Goal: Transaction & Acquisition: Purchase product/service

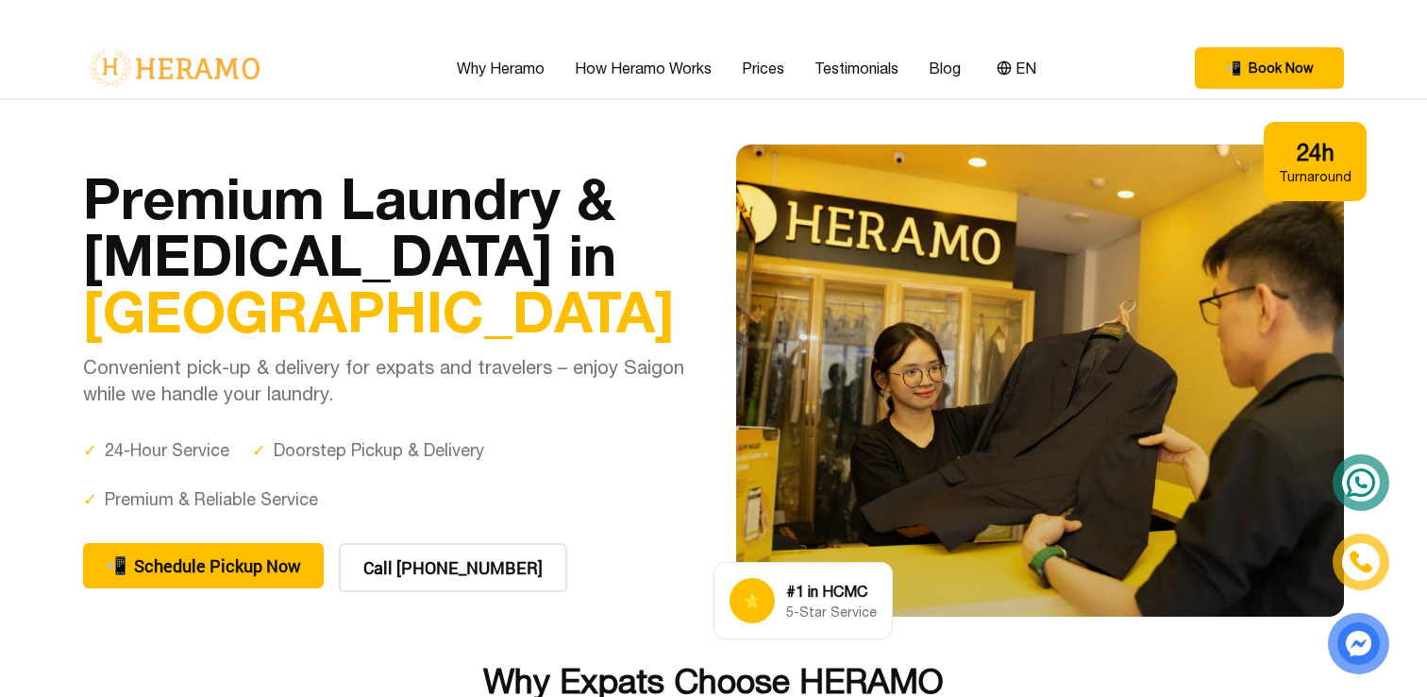
scroll to position [8, 0]
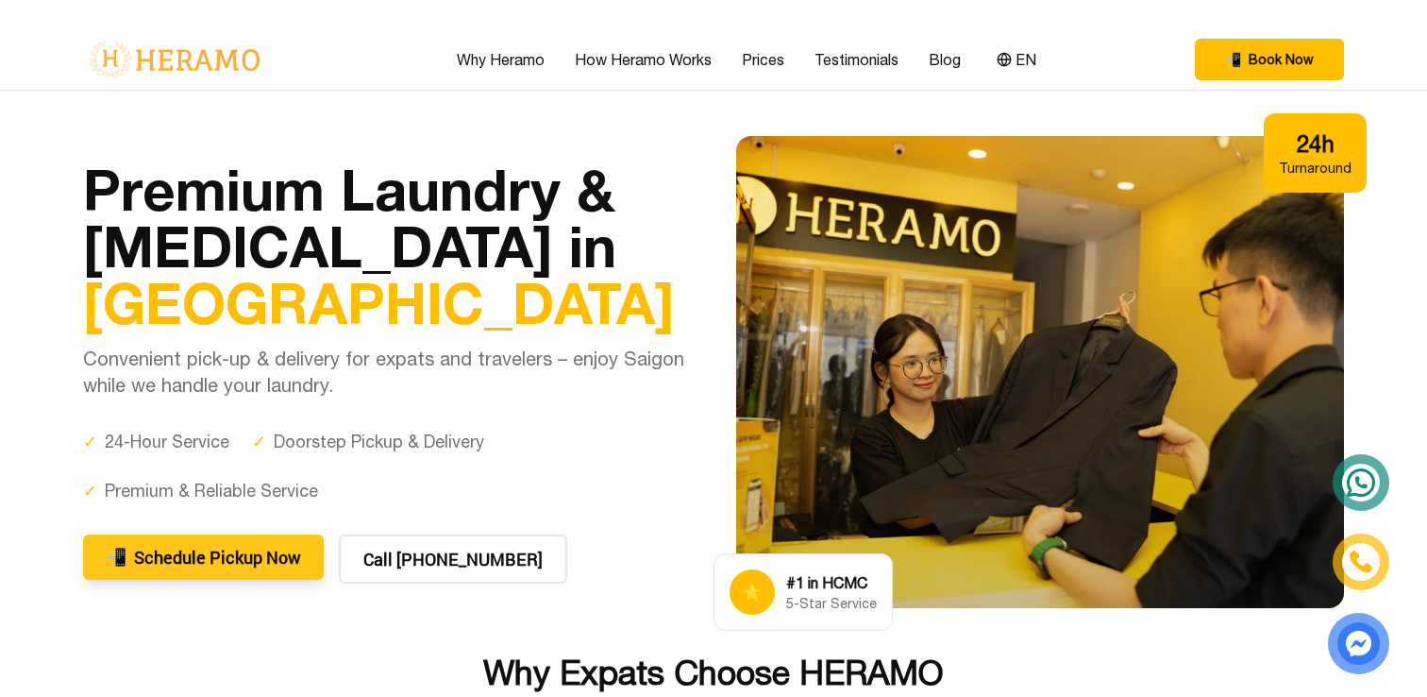
click at [290, 548] on button "📲 Schedule Pickup Now" at bounding box center [203, 556] width 241 height 45
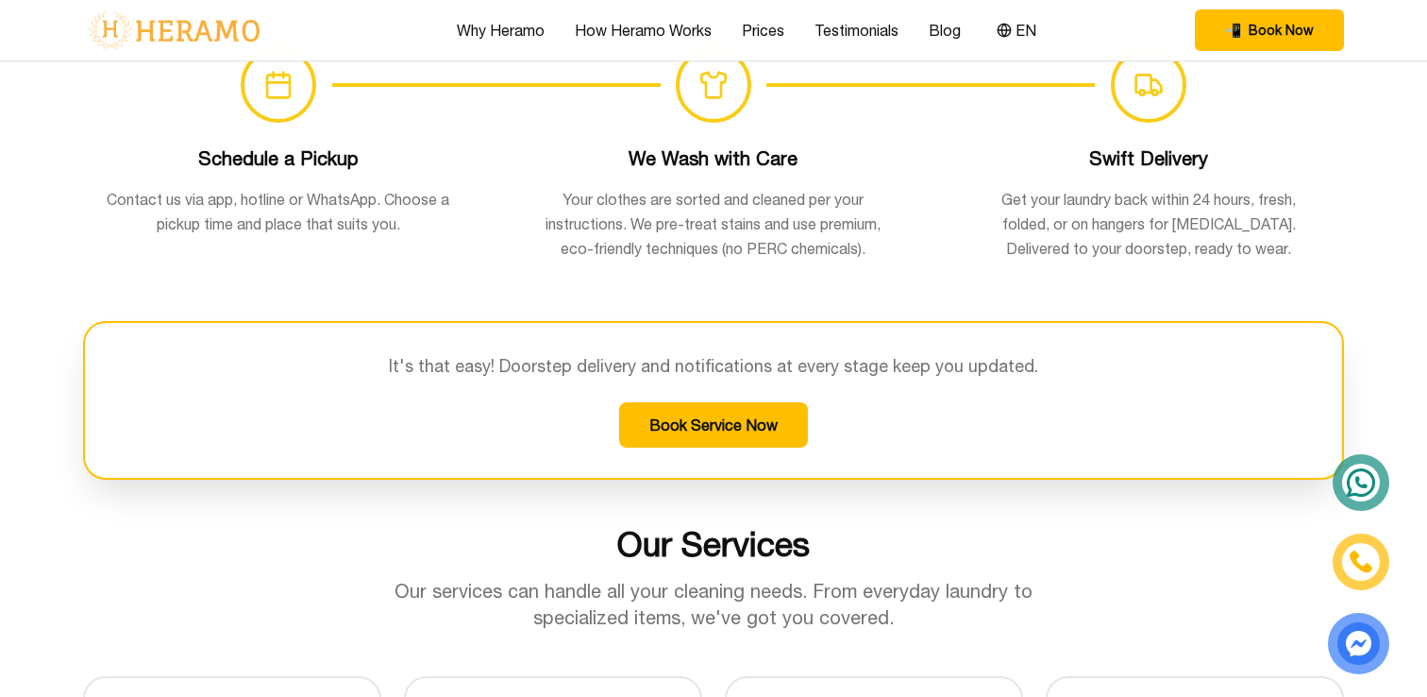
scroll to position [1426, 0]
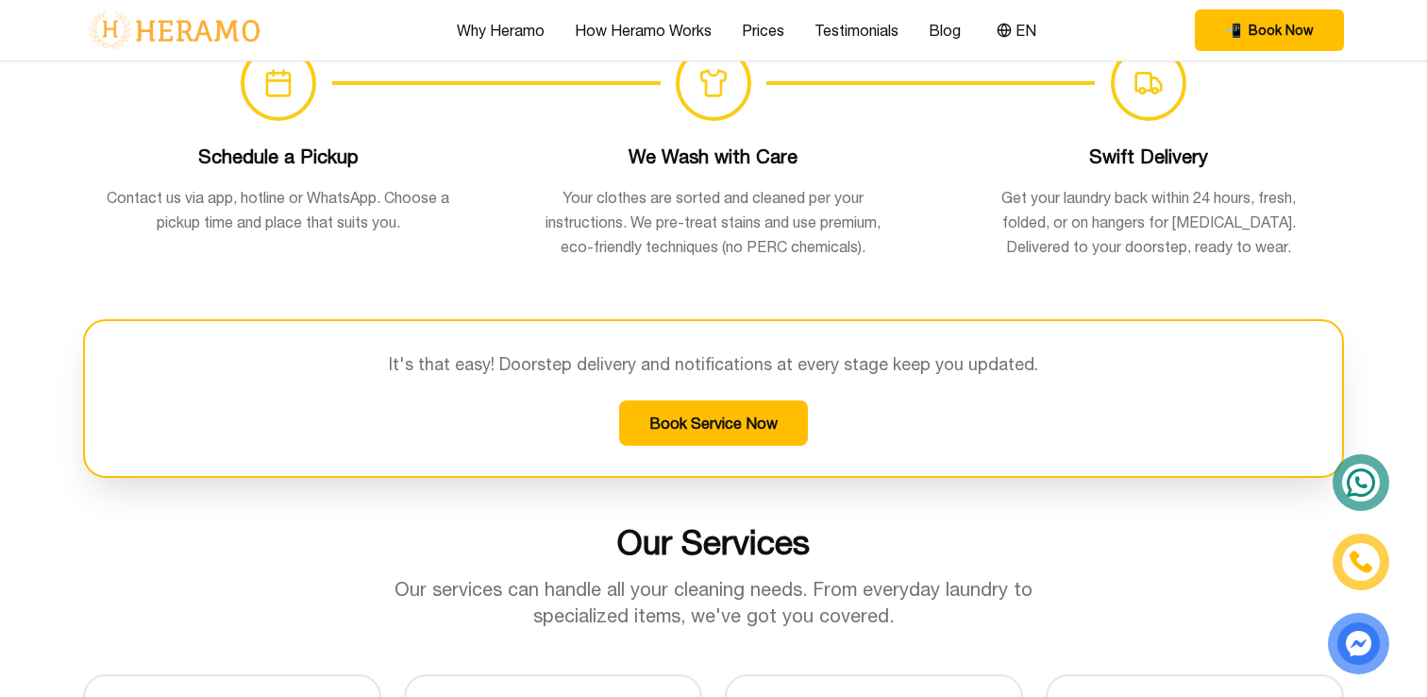
click at [708, 431] on button "Book Service Now" at bounding box center [713, 422] width 189 height 45
click at [288, 197] on p "Contact us via app, hotline or WhatsApp. Choose a pickup time and place that su…" at bounding box center [278, 209] width 344 height 49
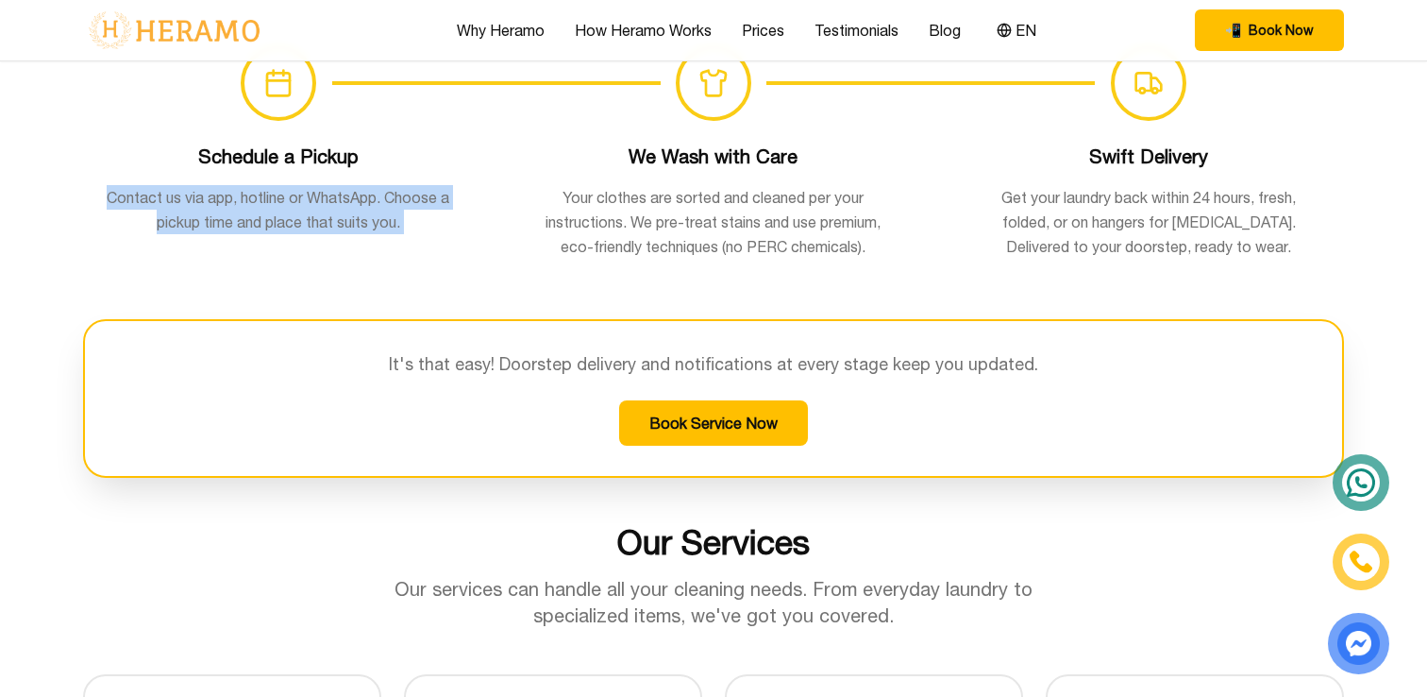
click at [641, 221] on p "Your clothes are sorted and cleaned per your instructions. We pre-treat stains …" at bounding box center [713, 222] width 344 height 74
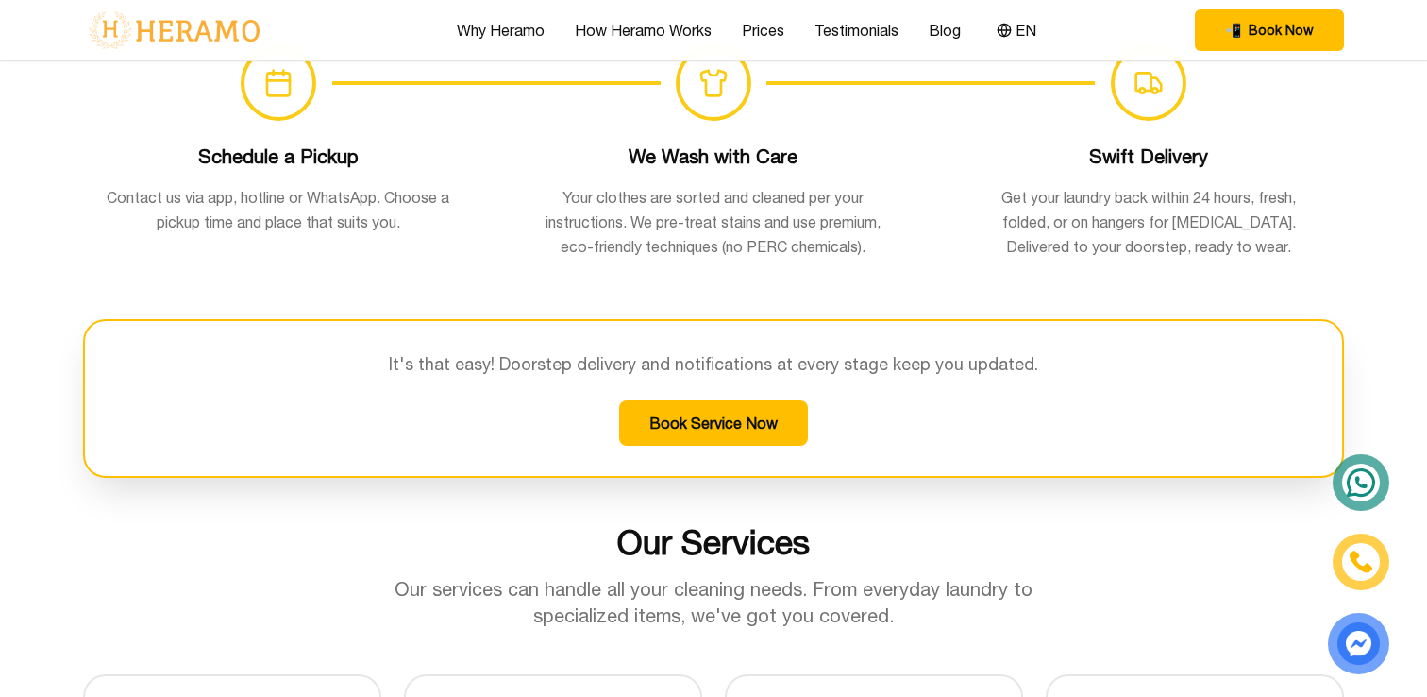
click at [641, 221] on p "Your clothes are sorted and cleaned per your instructions. We pre-treat stains …" at bounding box center [713, 222] width 344 height 74
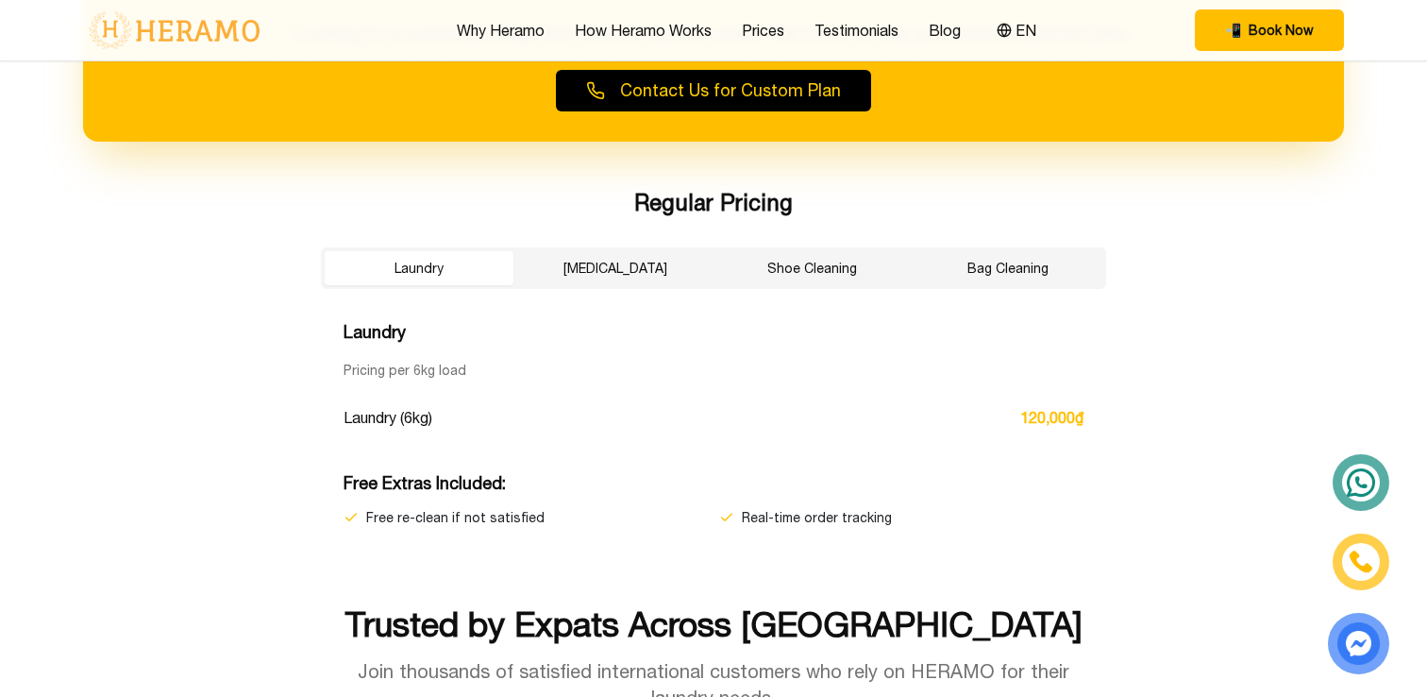
scroll to position [3180, 0]
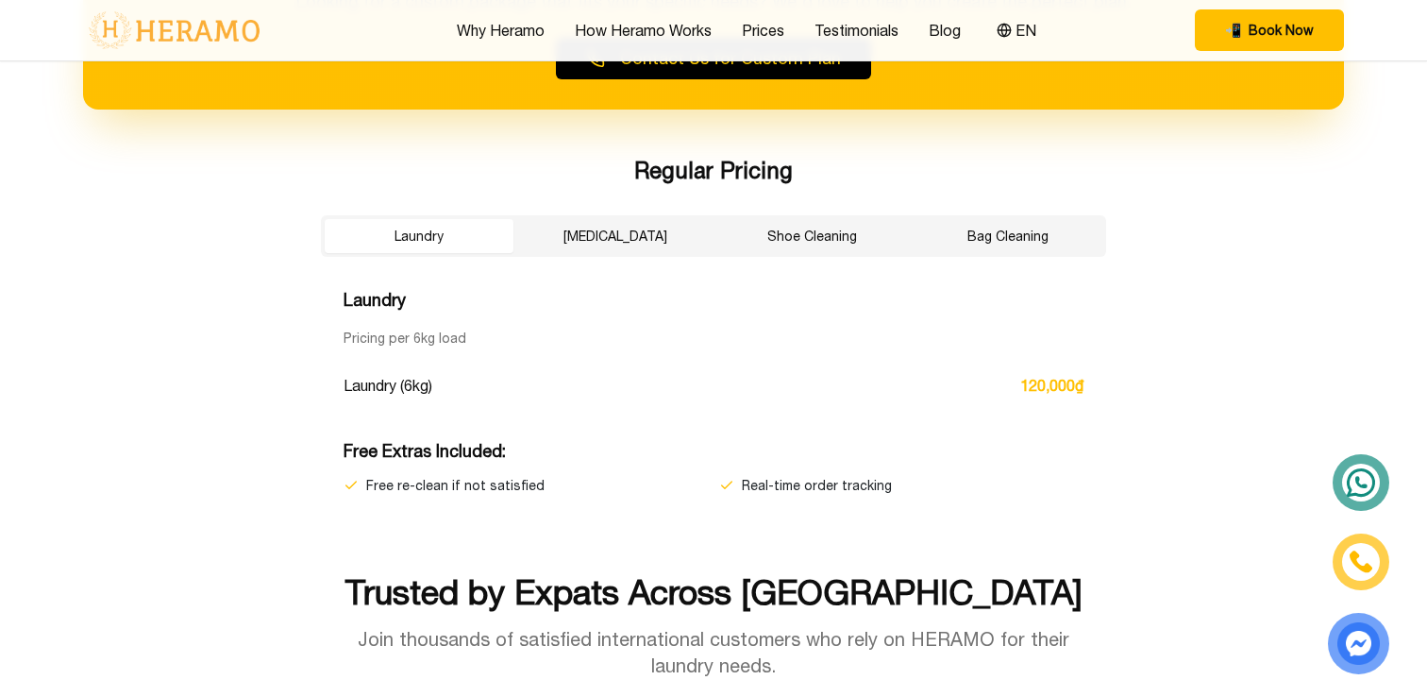
click at [652, 239] on button "[MEDICAL_DATA]" at bounding box center [615, 236] width 189 height 34
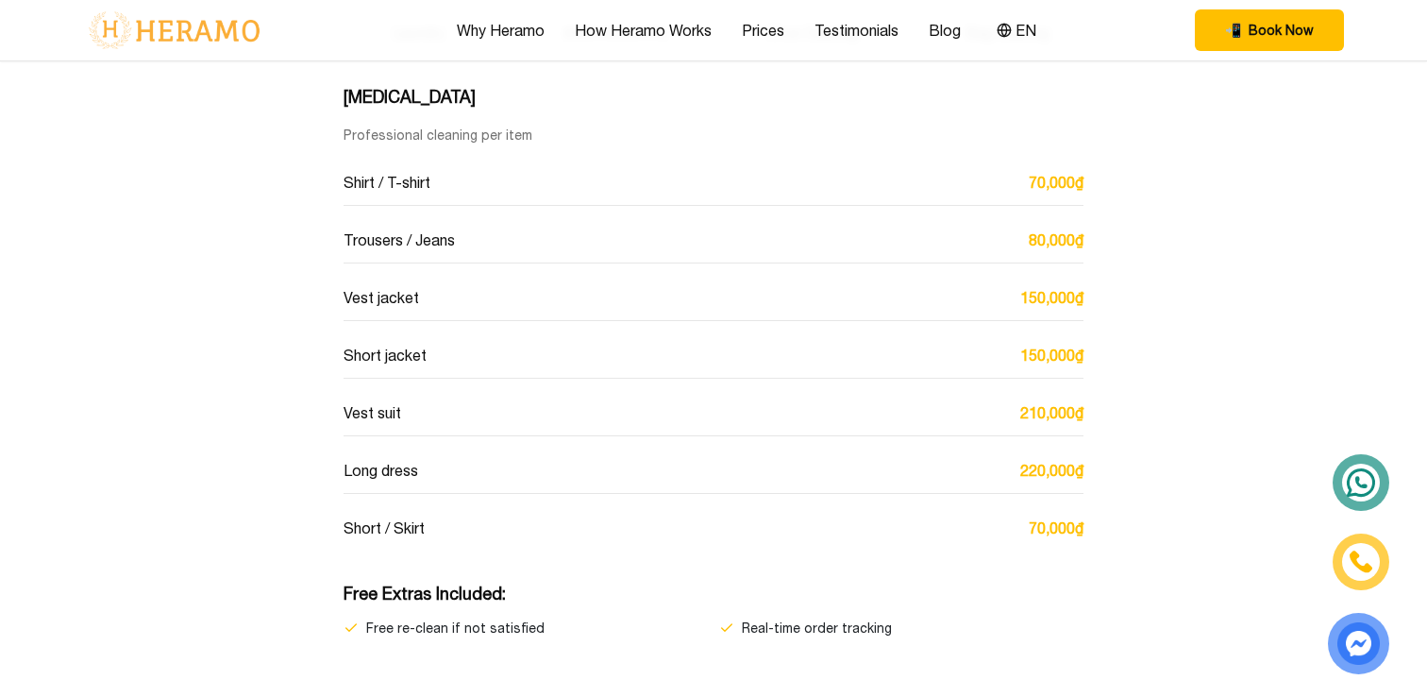
scroll to position [3380, 0]
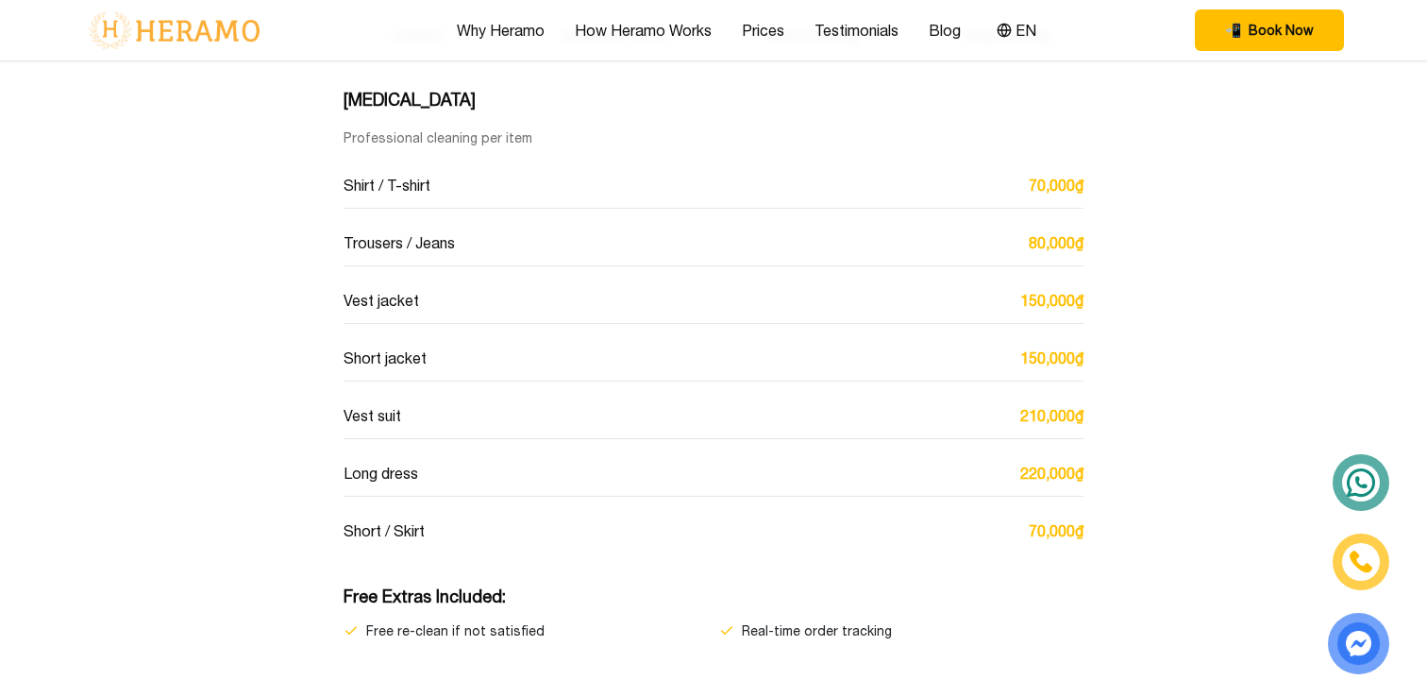
click at [650, 416] on div "Vest suit 210,000₫" at bounding box center [714, 416] width 740 height 46
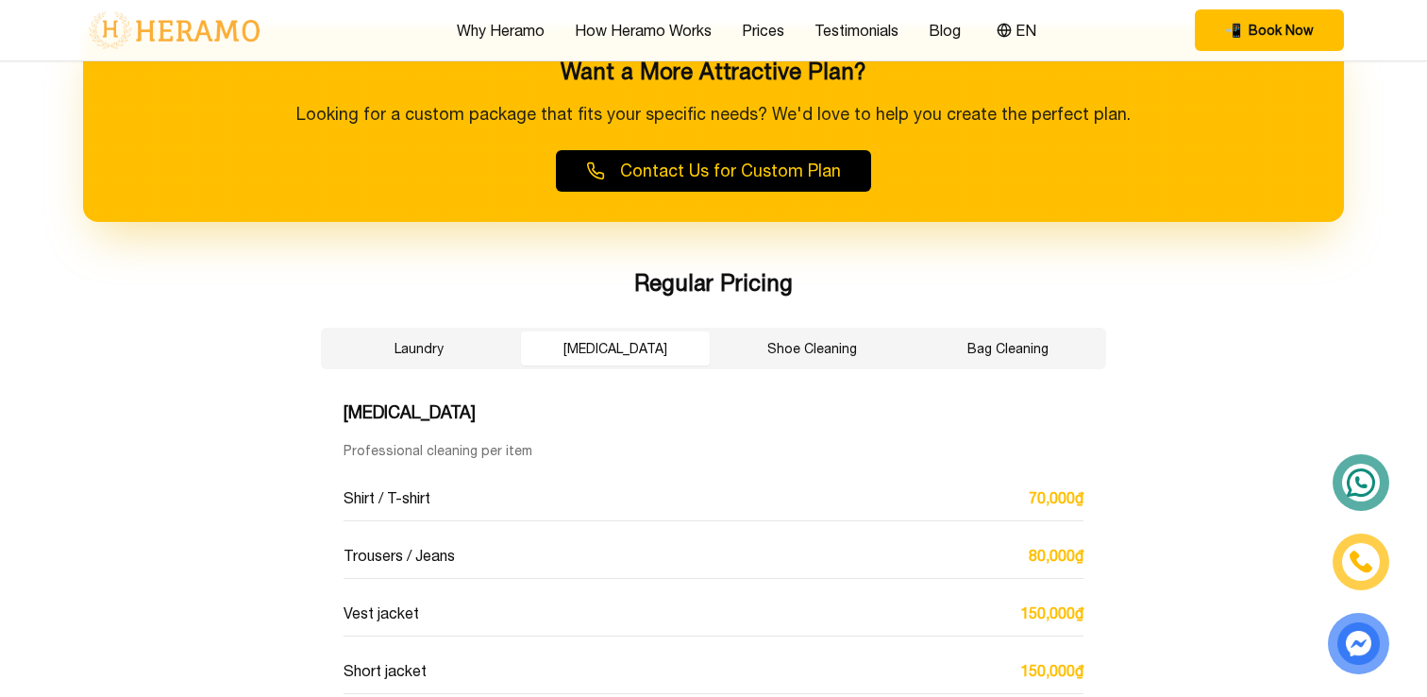
scroll to position [3063, 0]
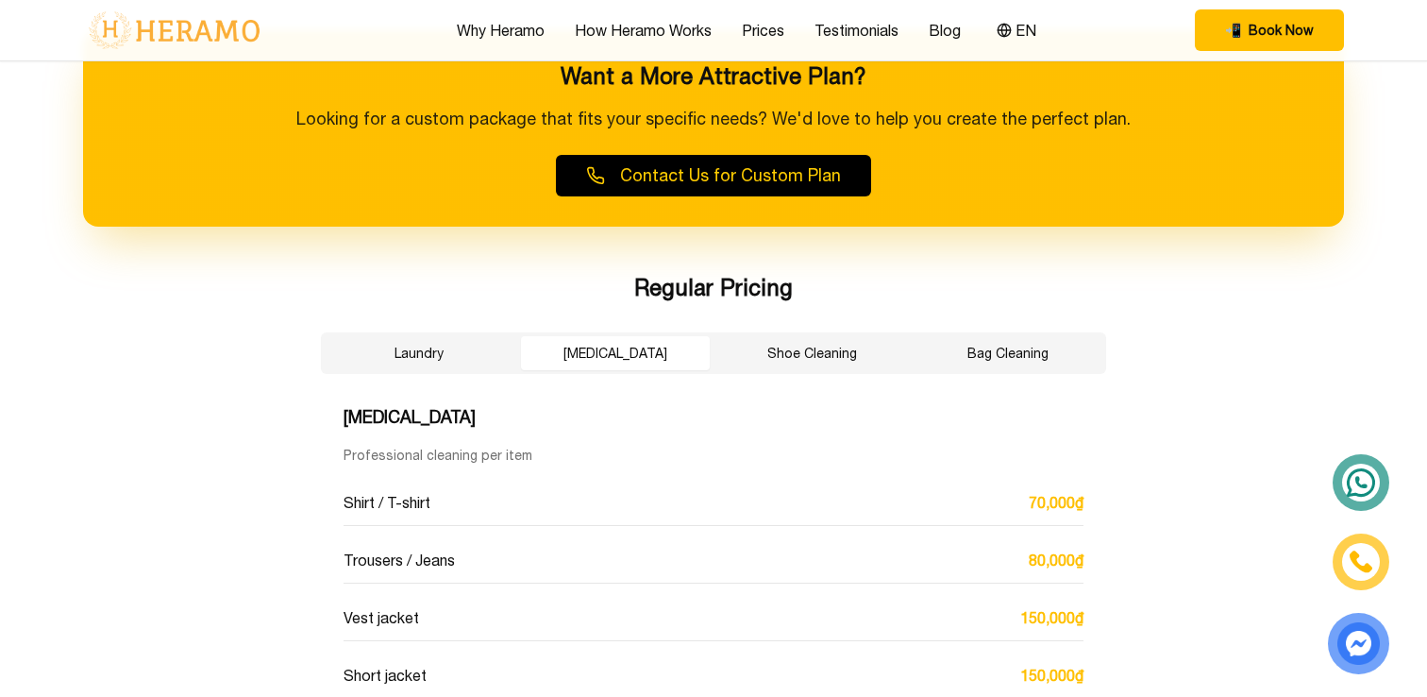
click at [834, 352] on button "Shoe Cleaning" at bounding box center [811, 353] width 189 height 34
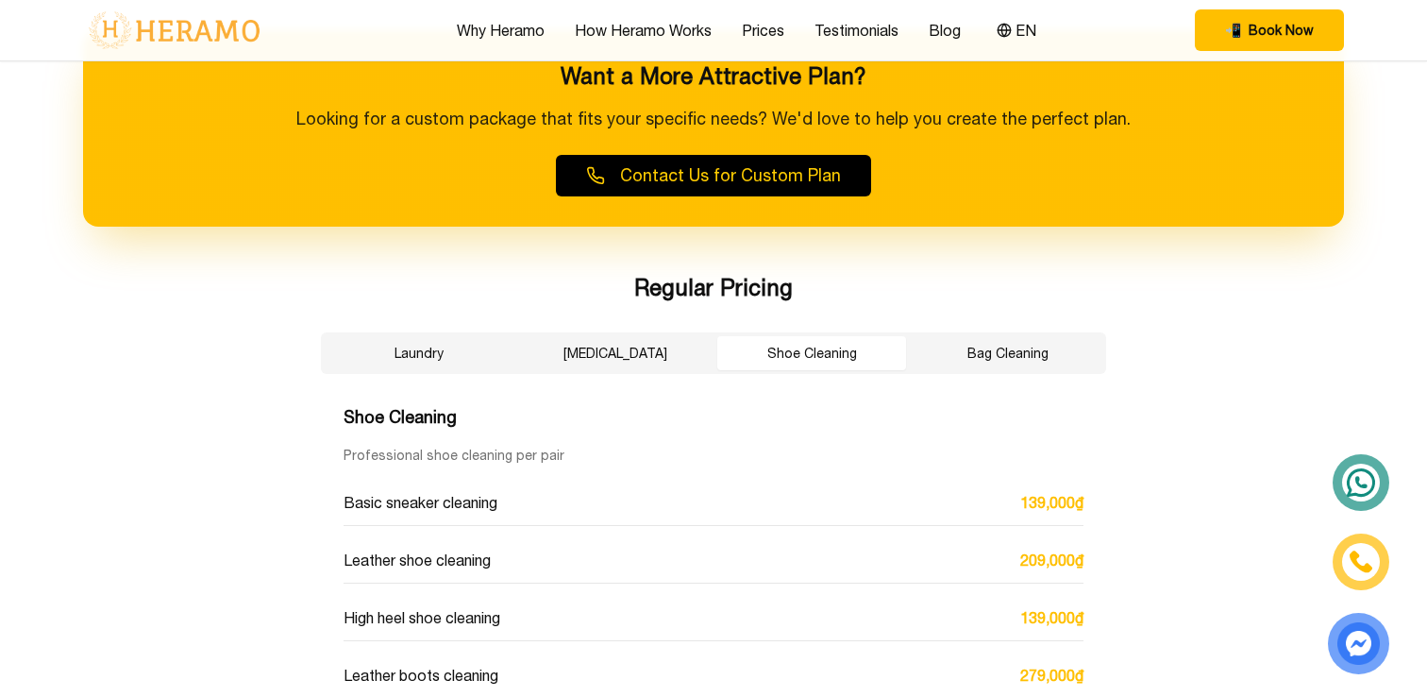
scroll to position [3070, 0]
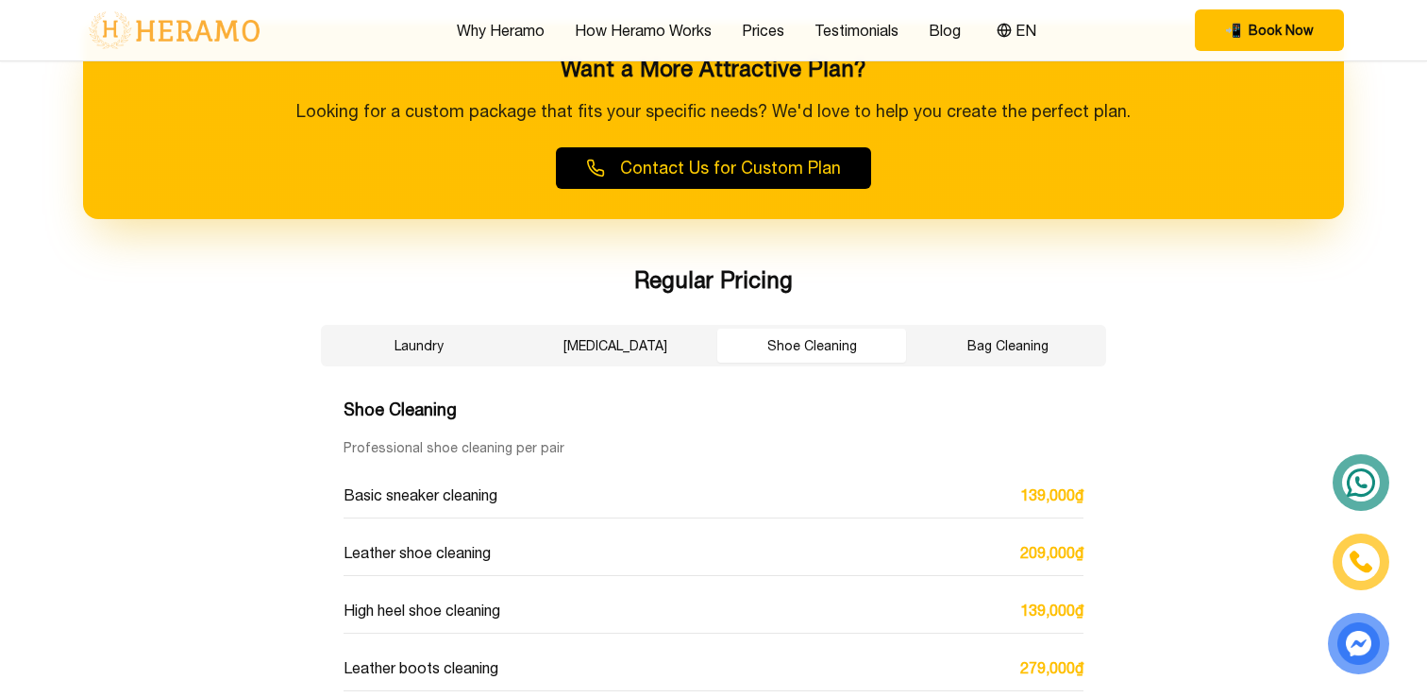
click at [1026, 355] on button "Bag Cleaning" at bounding box center [1008, 345] width 189 height 34
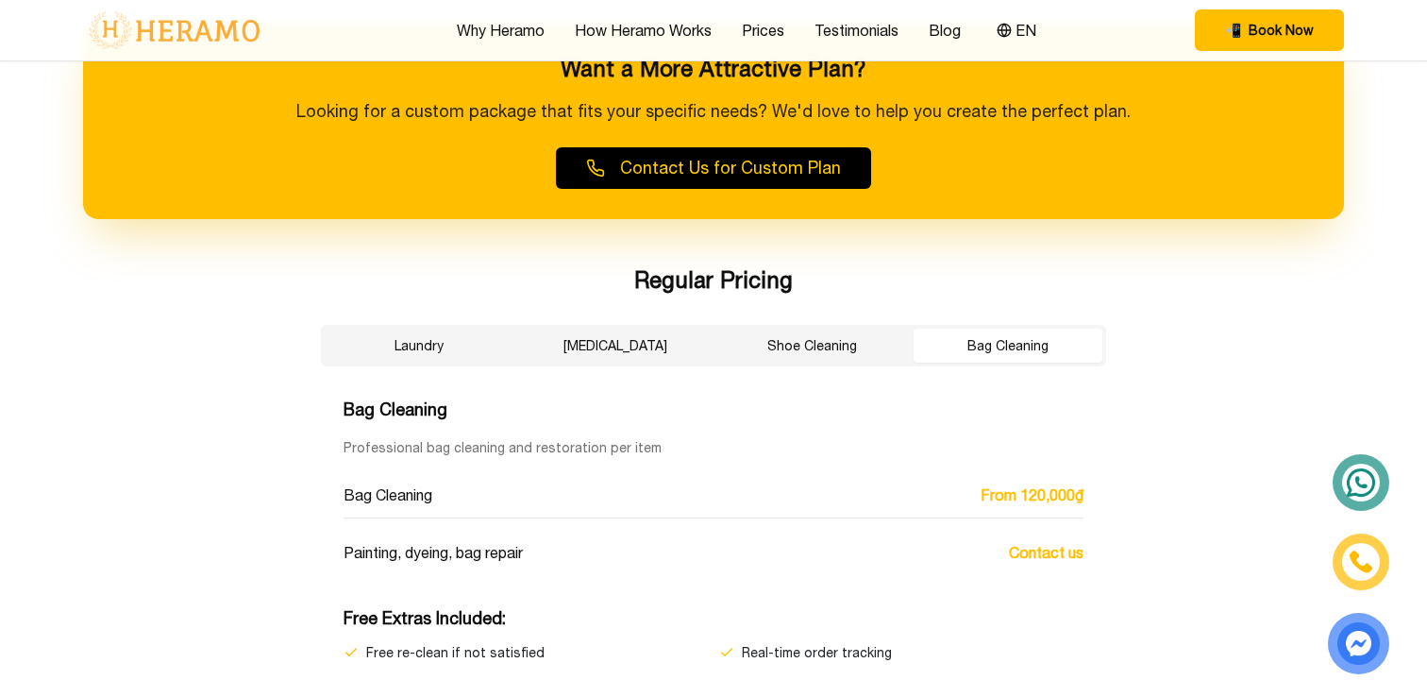
click at [447, 357] on button "Laundry" at bounding box center [419, 345] width 189 height 34
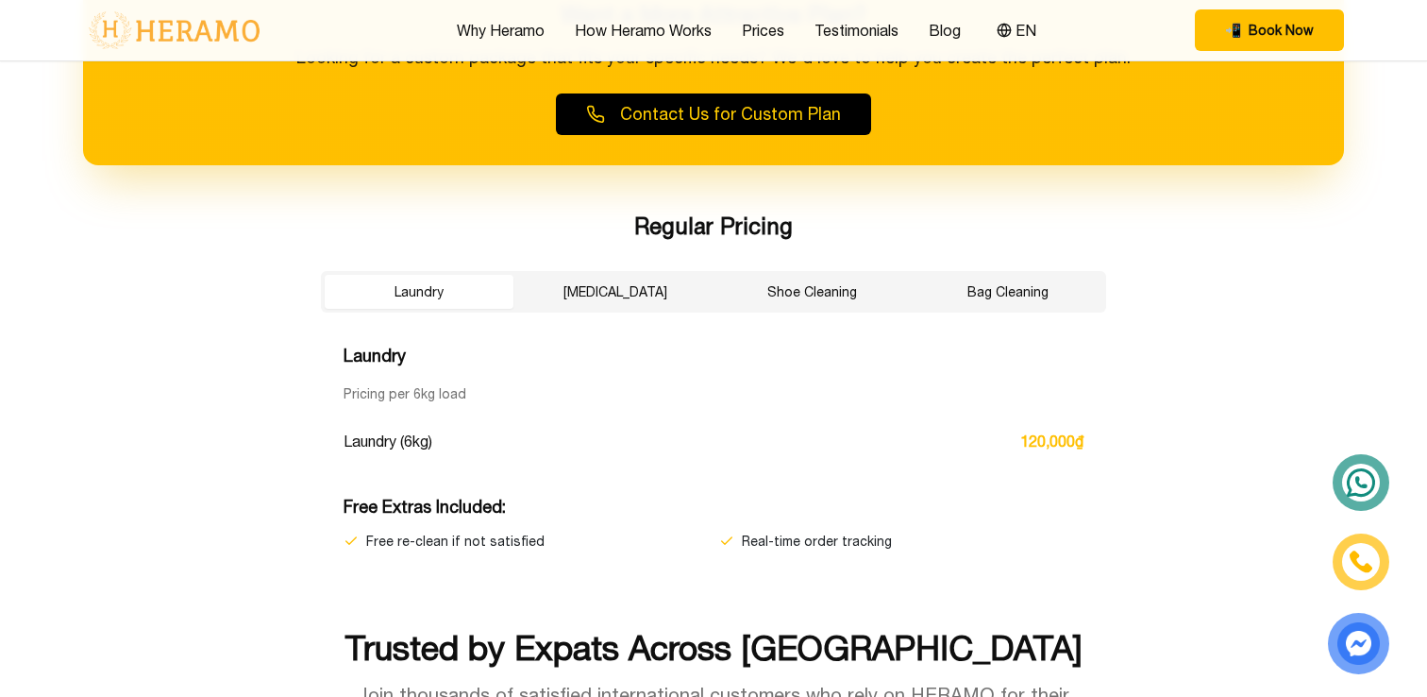
scroll to position [3134, 0]
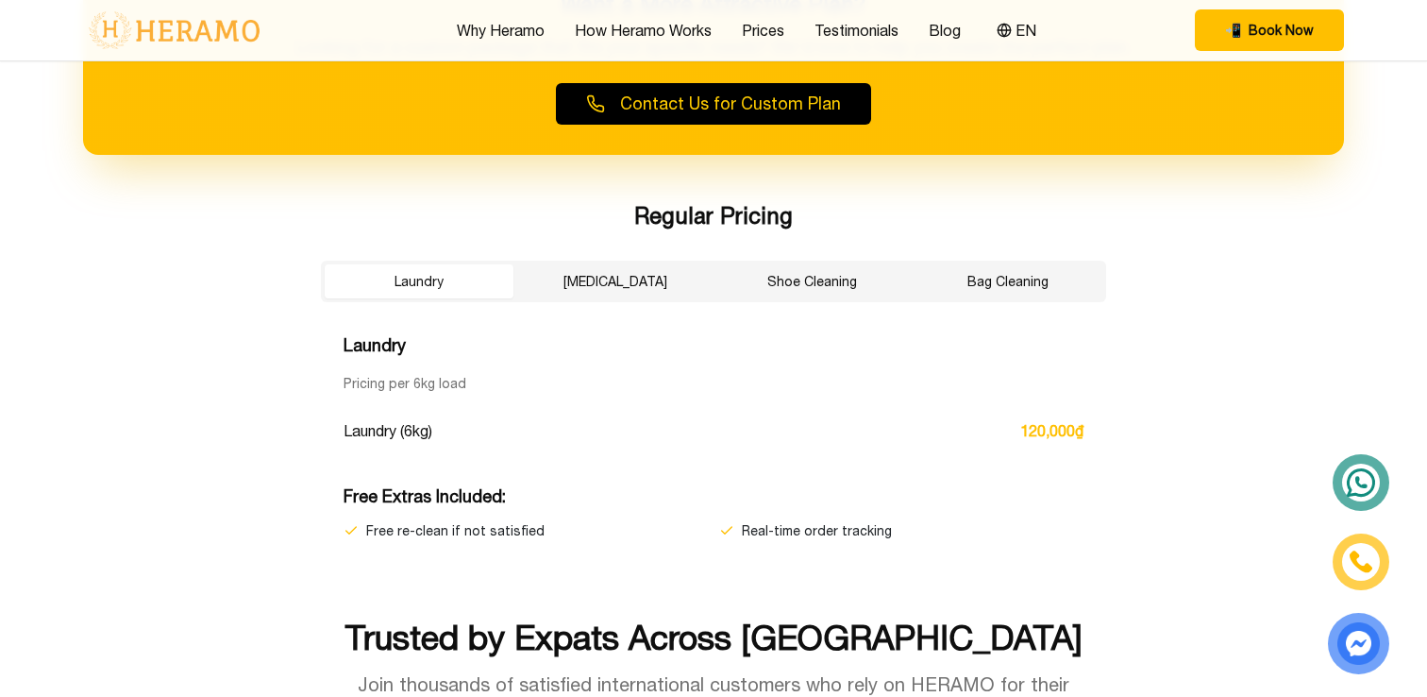
click at [403, 433] on span "Laundry (6kg)" at bounding box center [388, 430] width 89 height 23
click at [469, 433] on div "Laundry (6kg) 120,000₫" at bounding box center [714, 430] width 740 height 45
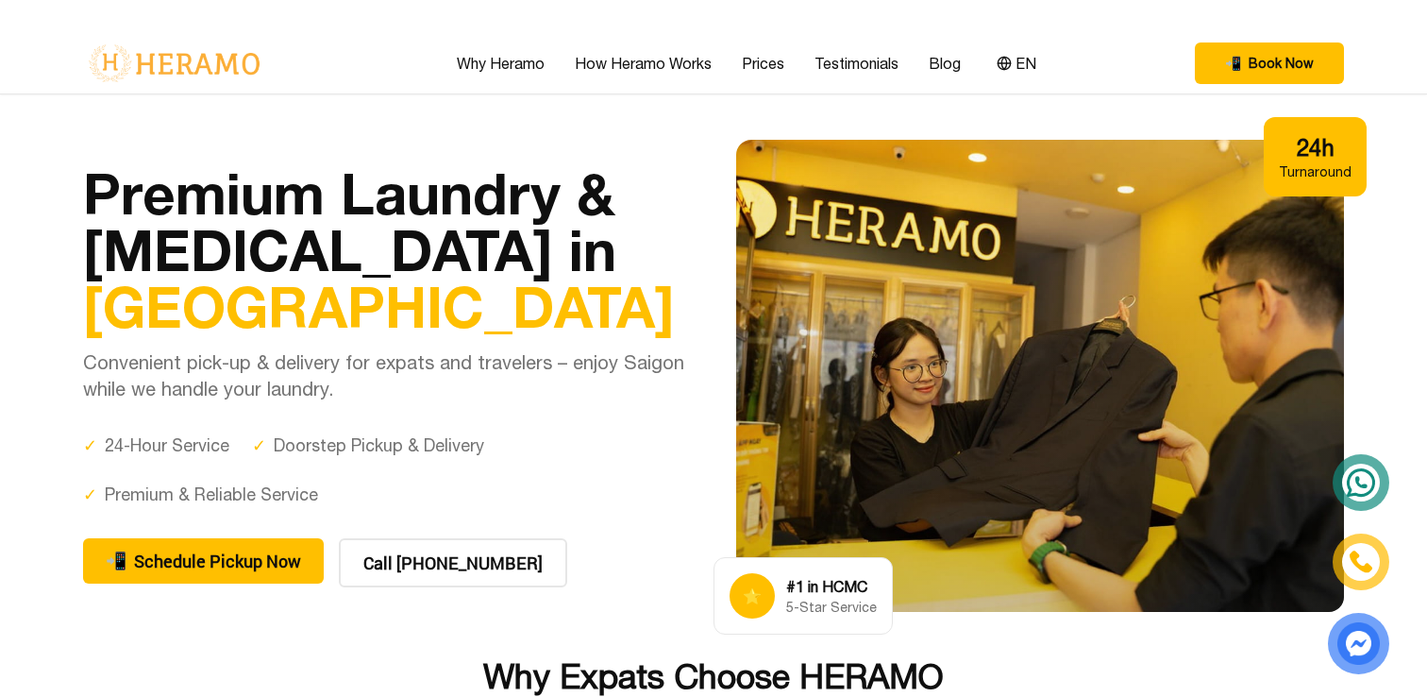
scroll to position [0, 0]
